Goal: Task Accomplishment & Management: Use online tool/utility

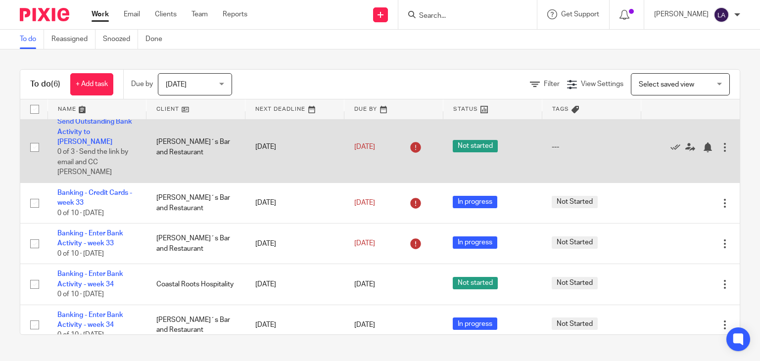
scroll to position [60, 0]
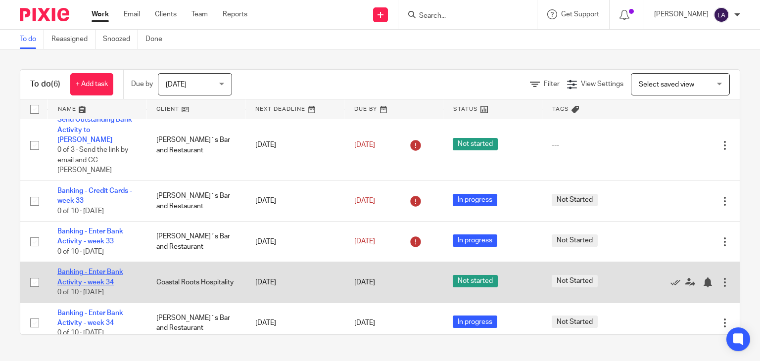
click at [91, 269] on link "Banking - Enter Bank Activity - week 34" at bounding box center [90, 277] width 66 height 17
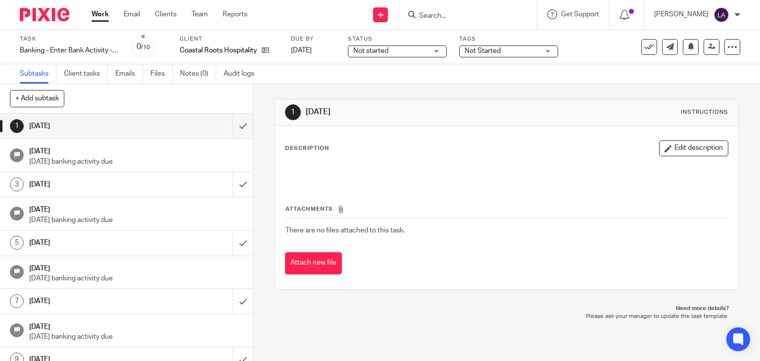
click at [411, 56] on span "Not started" at bounding box center [390, 51] width 74 height 10
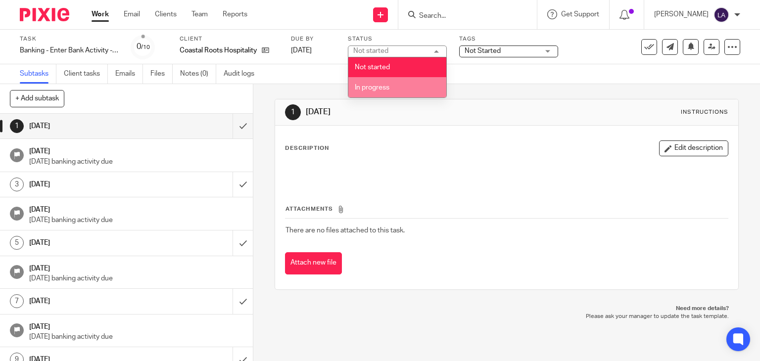
click at [403, 89] on li "In progress" at bounding box center [397, 87] width 98 height 20
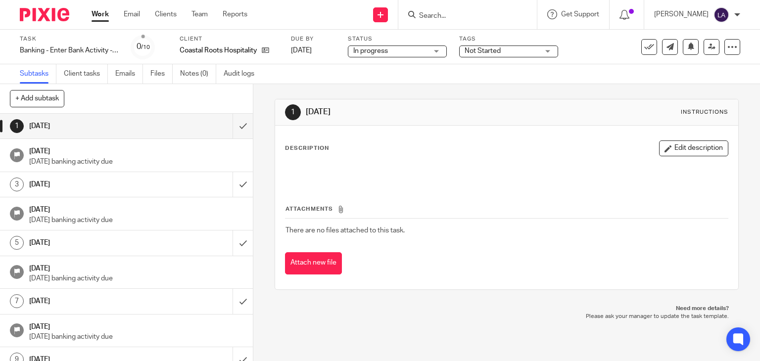
click at [412, 62] on div "Task Banking - Enter Bank Activity - week 34 Save Banking - Enter Bank Activity…" at bounding box center [380, 47] width 760 height 35
click at [228, 127] on input "submit" at bounding box center [126, 126] width 253 height 25
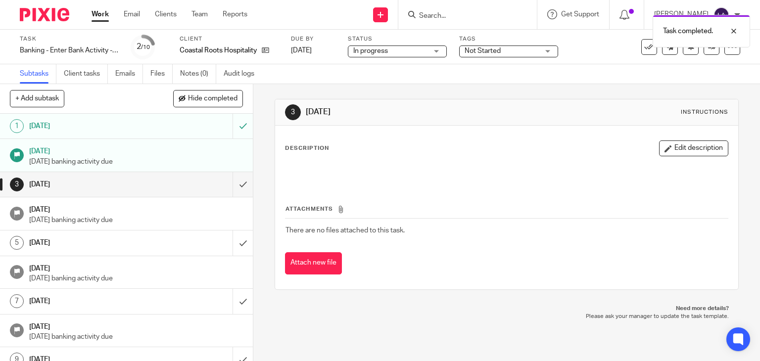
click at [42, 21] on img at bounding box center [44, 14] width 49 height 13
